Goal: Communication & Community: Answer question/provide support

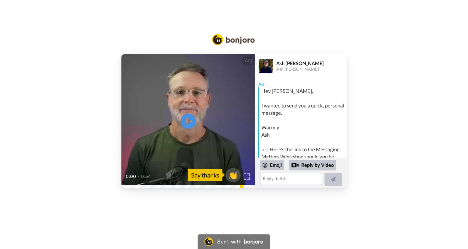
click at [146, 154] on video at bounding box center [189, 121] width 134 height 134
click at [269, 179] on textarea at bounding box center [291, 179] width 62 height 12
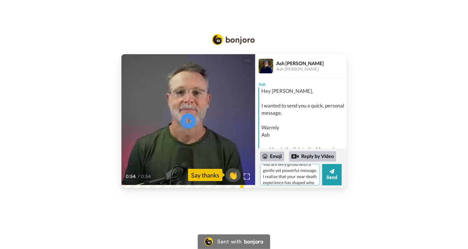
scroll to position [36, 0]
click at [311, 182] on textarea "Hi [PERSON_NAME]. Thankyou for contacting me. I love what you are doing in coac…" at bounding box center [290, 174] width 60 height 21
click at [308, 178] on textarea "Hi [PERSON_NAME]. Thankyou for contacting me. I love what you are doing in coac…" at bounding box center [290, 174] width 60 height 21
click at [263, 178] on textarea "Hi [PERSON_NAME]. Thankyou for contacting me. I love what you are doing in coac…" at bounding box center [290, 174] width 60 height 21
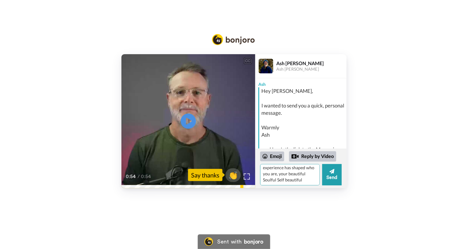
scroll to position [51, 0]
click at [280, 179] on textarea "Hi [PERSON_NAME]. Thankyou for contacting me. I love what you are doing in coac…" at bounding box center [290, 174] width 60 height 21
click at [284, 175] on textarea "s well as other beings in the different dymentions" at bounding box center [290, 174] width 60 height 21
click at [282, 176] on textarea "s well as other beings in the different ymentions" at bounding box center [290, 174] width 60 height 21
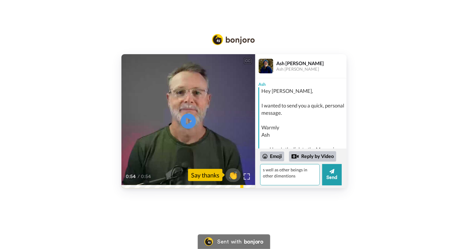
click at [288, 175] on textarea "s well as other beings in other dimentions" at bounding box center [290, 174] width 60 height 21
click at [295, 176] on textarea "s well as other beings in other dimensions" at bounding box center [290, 174] width 60 height 21
click at [263, 179] on textarea "s well as other beings in other dimensions. I have been doing relationship ther…" at bounding box center [290, 174] width 60 height 21
click at [298, 179] on textarea "s well as other beings in other dimensions. I have been doing relationship ther…" at bounding box center [290, 174] width 60 height 21
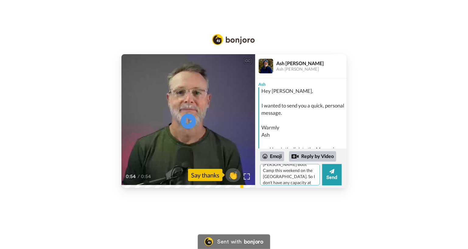
scroll to position [182, 0]
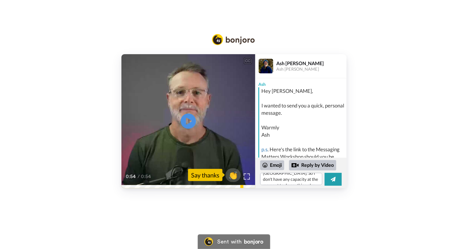
click at [353, 179] on div "CC Play/Pause 0:54 / 0:54 👏 Say thanks [PERSON_NAME] Ash [PERSON_NAME] [PERSON_…" at bounding box center [234, 121] width 468 height 134
click at [308, 180] on textarea "s well as other beings in other dimensions. I have been doing relationship ther…" at bounding box center [291, 179] width 62 height 12
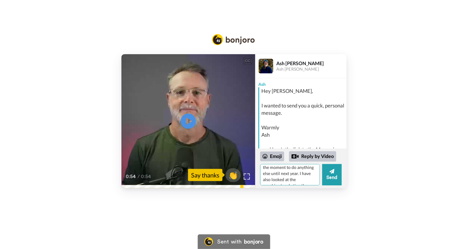
scroll to position [203, 0]
click at [269, 179] on textarea "s well as other beings in other dimensions. I have been doing relationship ther…" at bounding box center [290, 174] width 60 height 21
click at [278, 177] on textarea "s well as other beings in other dimensions. I have been doing relationship ther…" at bounding box center [290, 174] width 60 height 21
type textarea "s well as other beings in other dimensions. I have been doing relationship ther…"
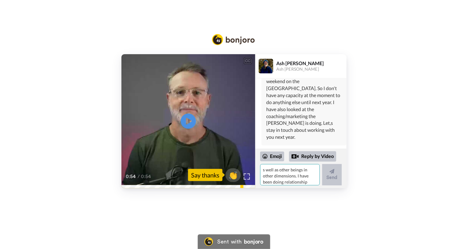
click at [273, 169] on textarea "s well as other beings in other dimensions. I have been doing relationship ther…" at bounding box center [290, 174] width 60 height 21
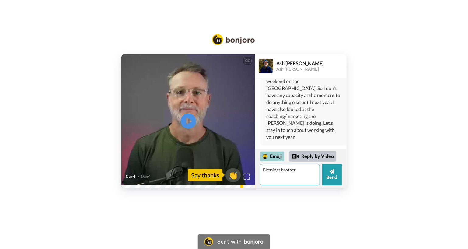
type textarea "Blessings brother"
click at [264, 155] on icon at bounding box center [265, 156] width 5 height 5
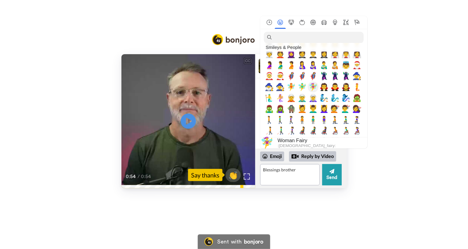
scroll to position [396, 0]
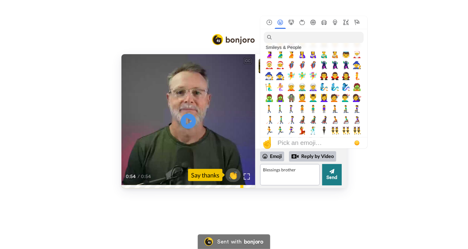
click at [334, 168] on button "Send" at bounding box center [332, 174] width 19 height 21
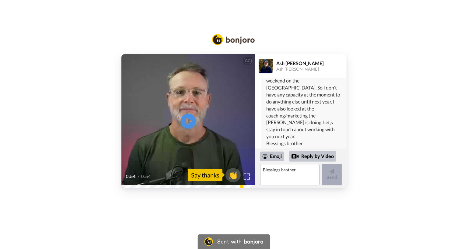
scroll to position [307, 0]
